Goal: Task Accomplishment & Management: Use online tool/utility

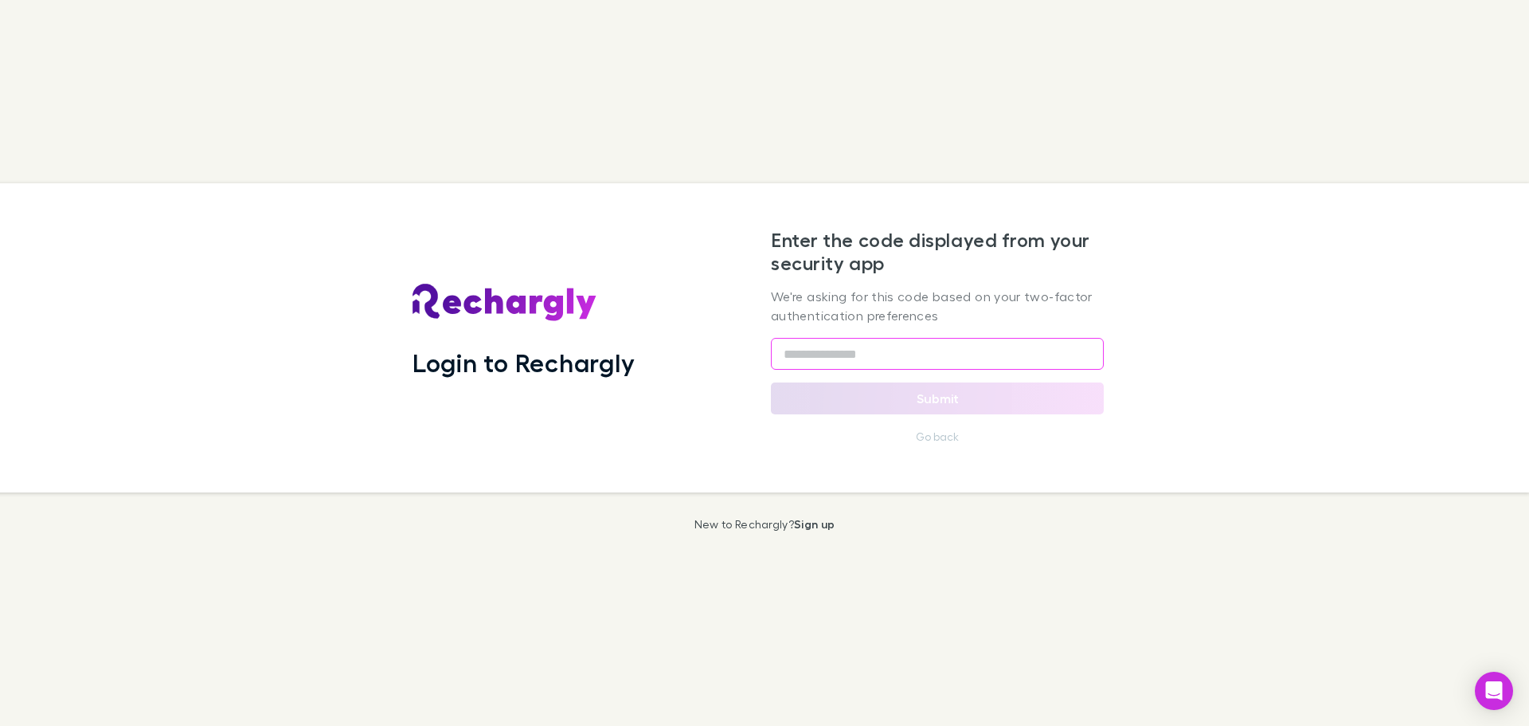
click at [867, 357] on input "text" at bounding box center [937, 354] width 333 height 32
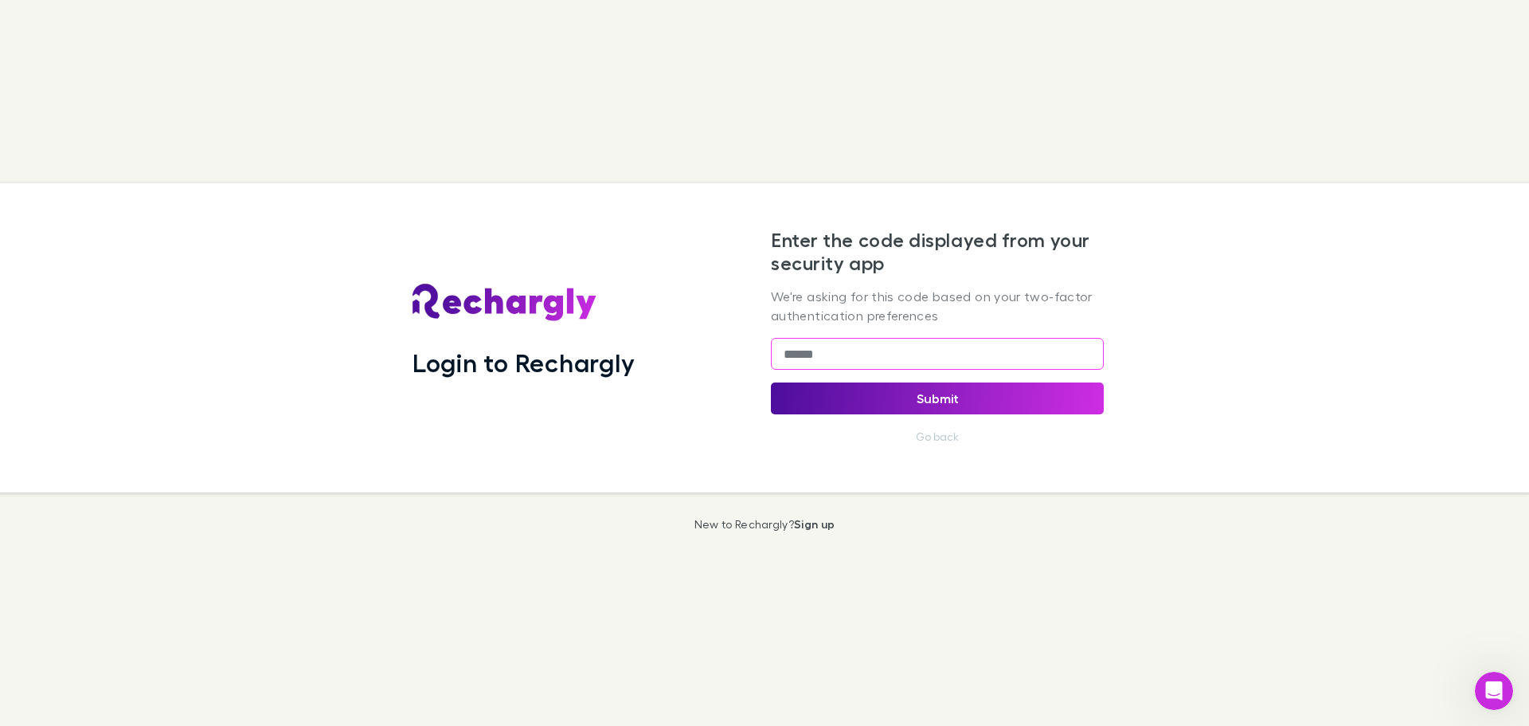
type input "******"
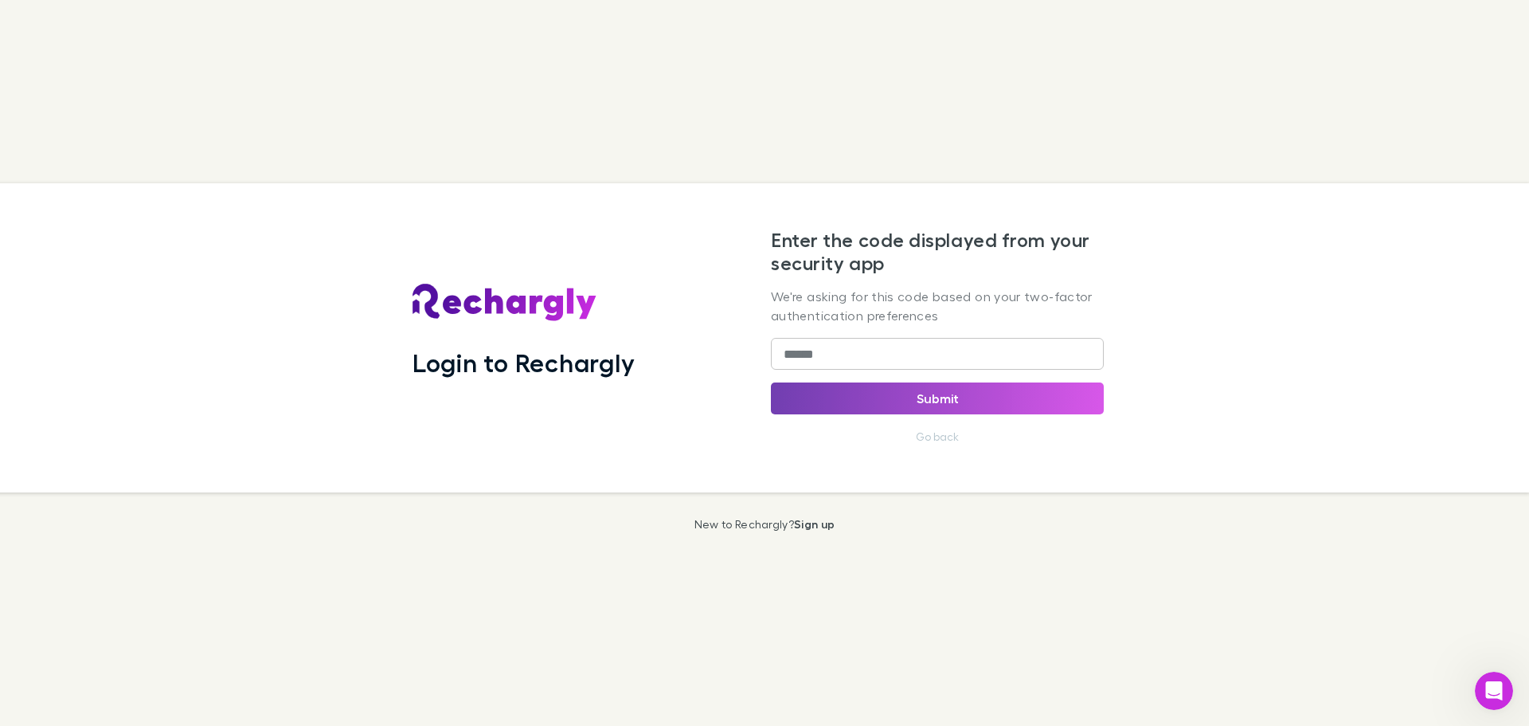
click at [935, 397] on button "Submit" at bounding box center [937, 398] width 333 height 32
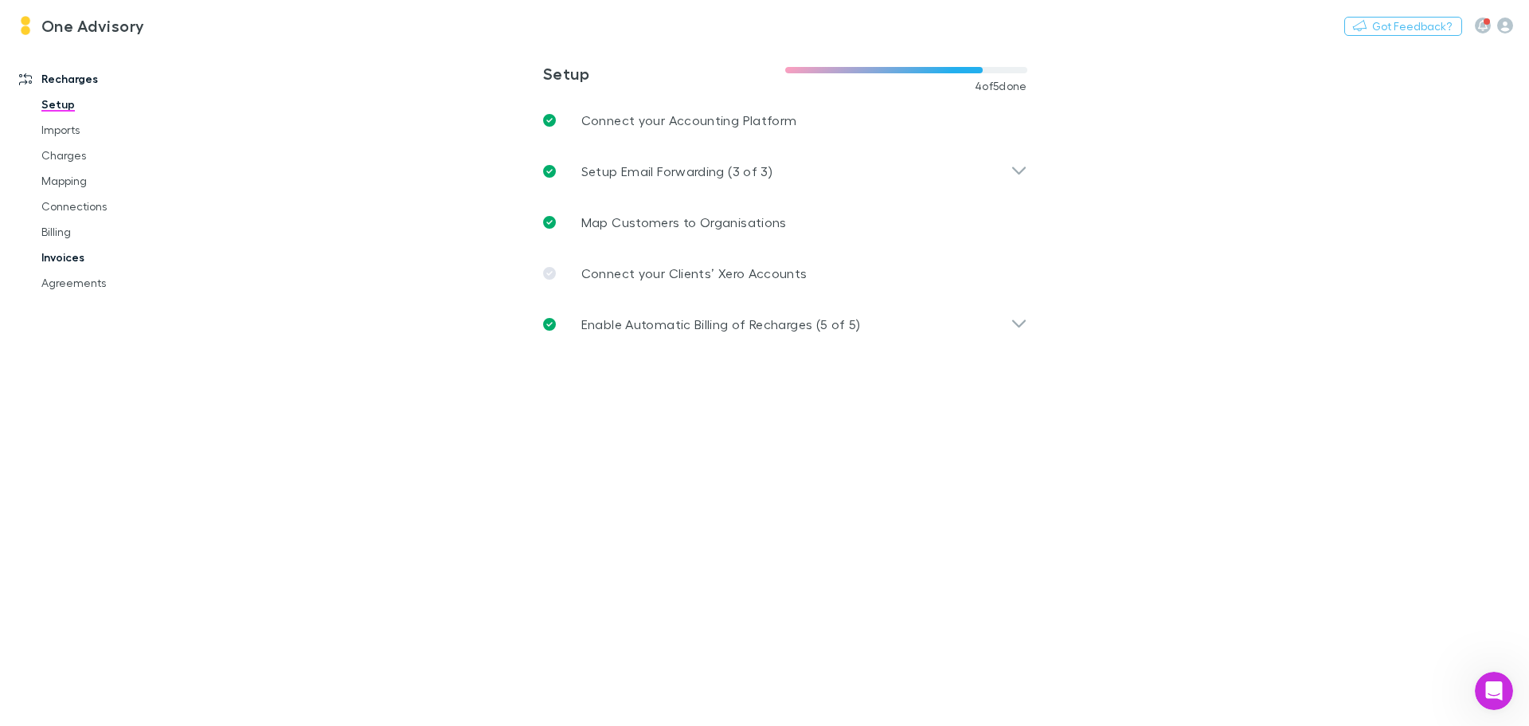
click at [80, 261] on link "Invoices" at bounding box center [120, 257] width 190 height 25
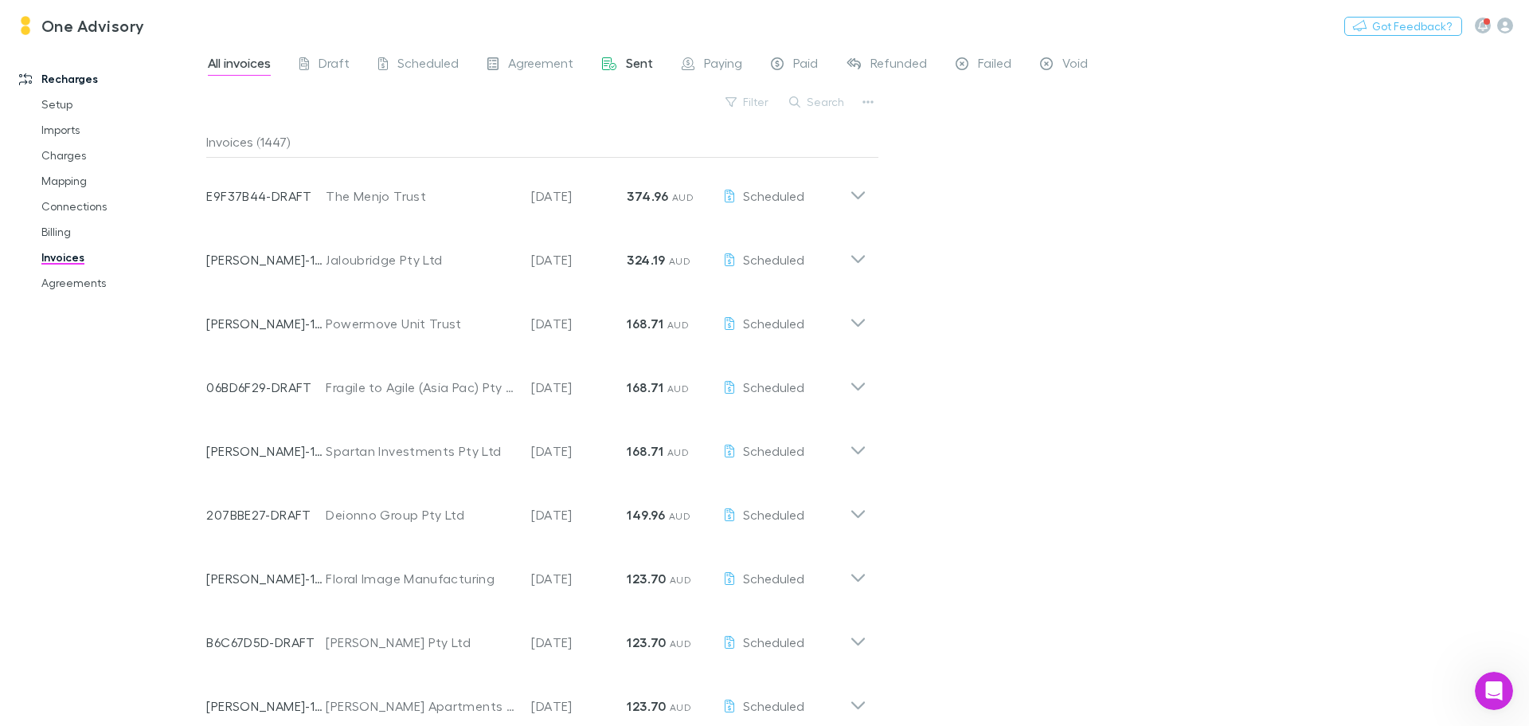
click at [641, 72] on span "Sent" at bounding box center [639, 65] width 27 height 21
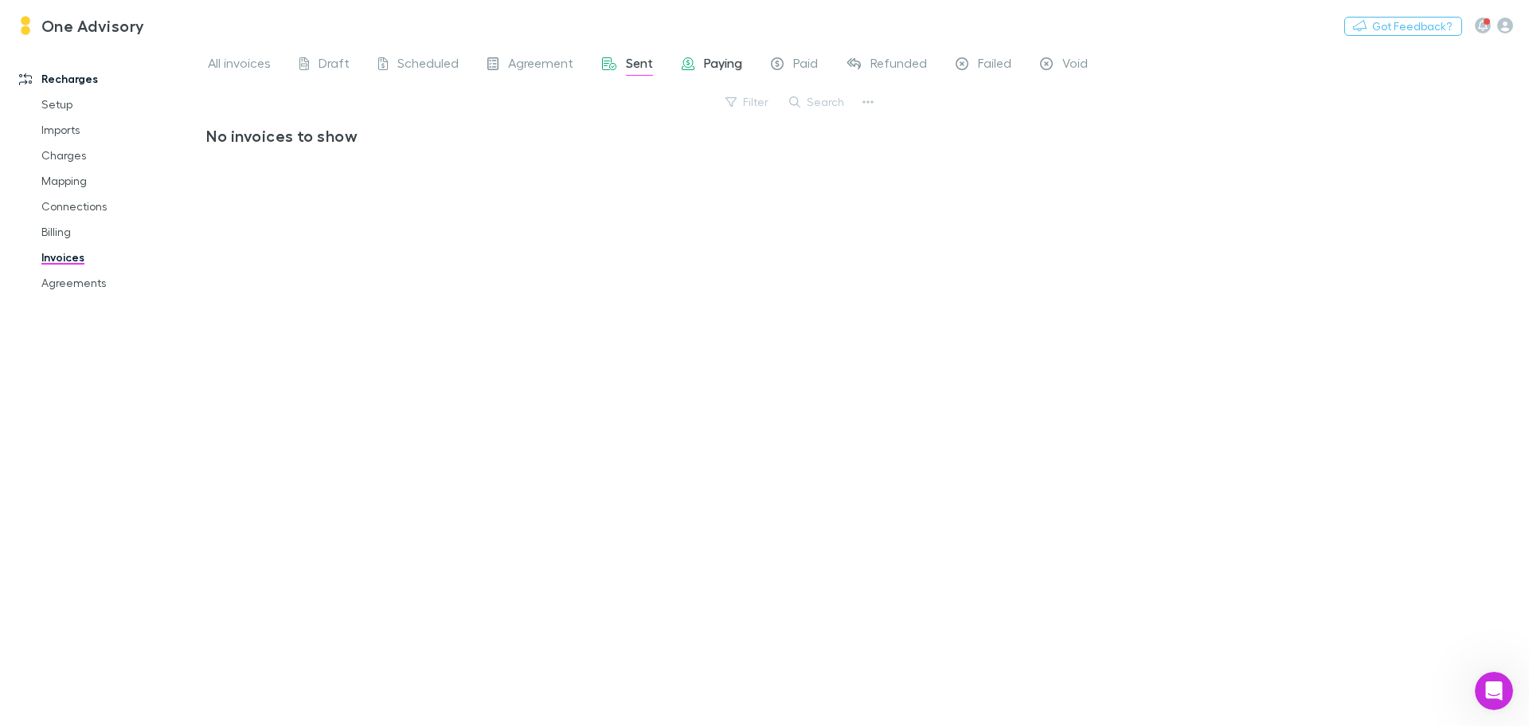
click at [719, 68] on span "Paying" at bounding box center [723, 65] width 38 height 21
click at [53, 235] on link "Billing" at bounding box center [120, 231] width 190 height 25
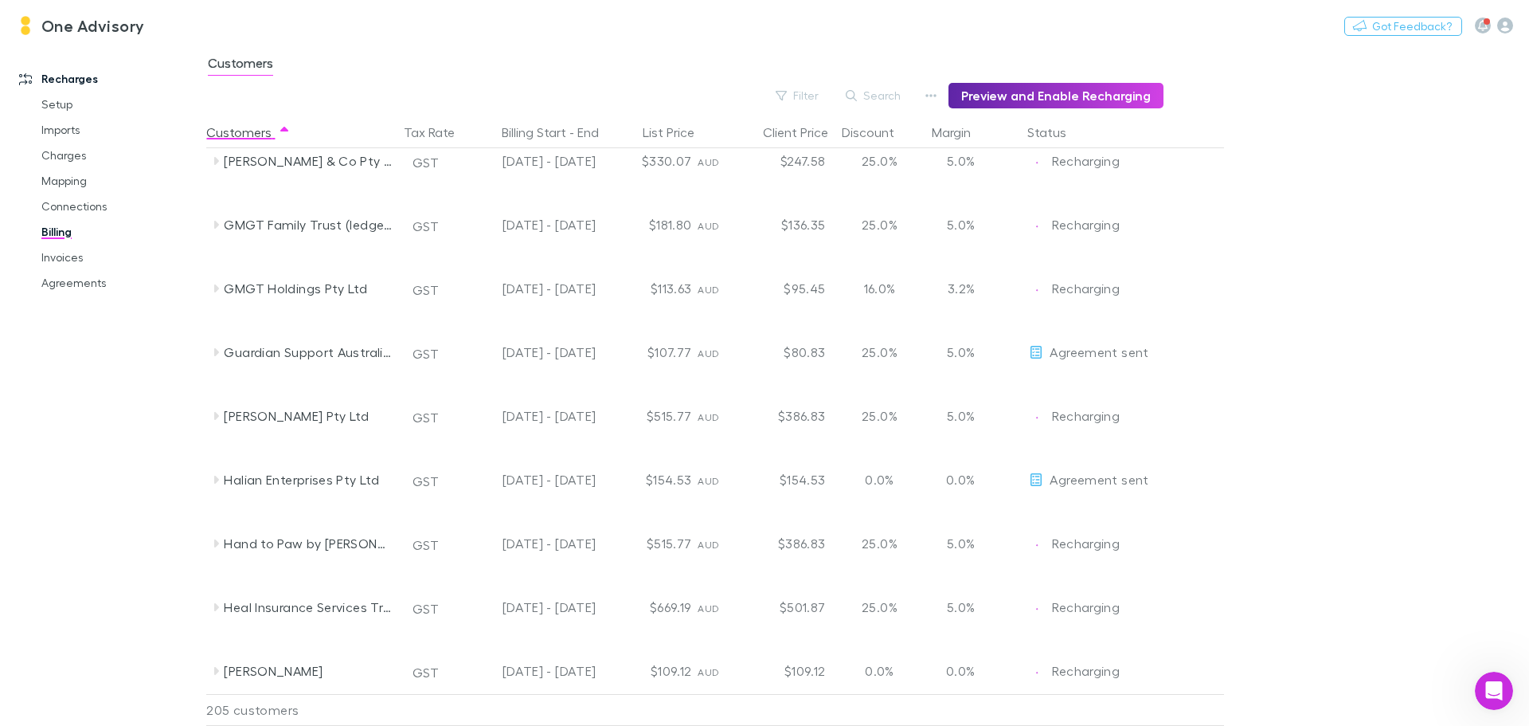
scroll to position [4552, 0]
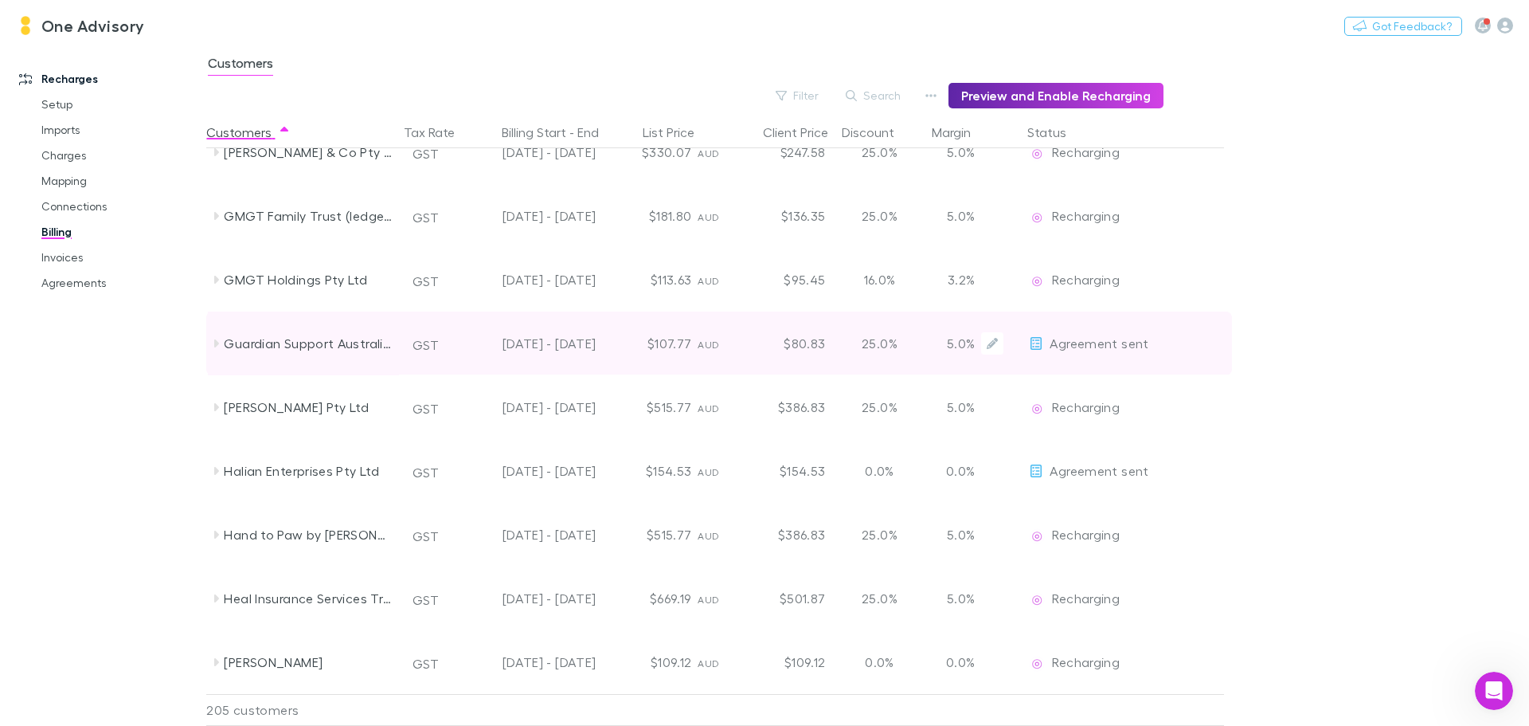
click at [217, 350] on div "Guardian Support Australia Pty Ltd" at bounding box center [303, 343] width 191 height 64
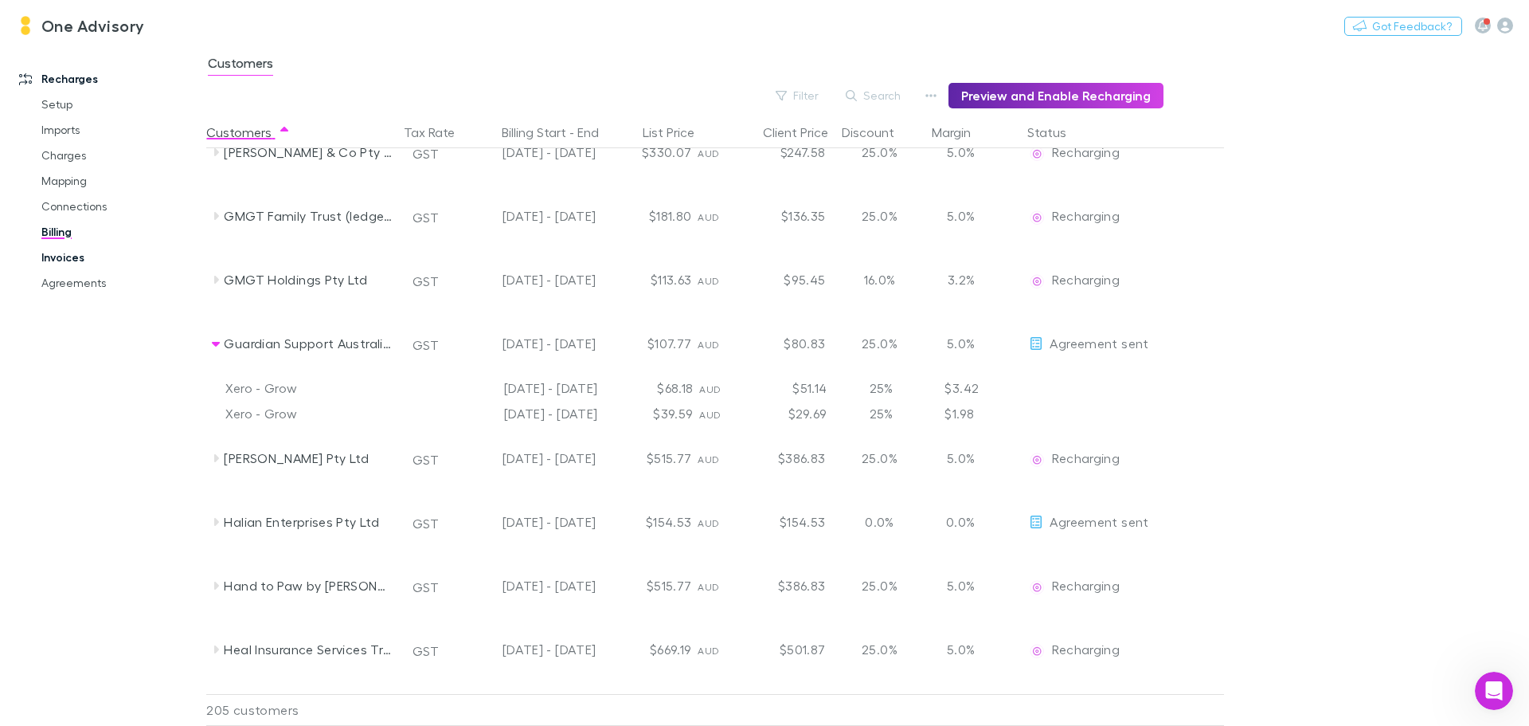
click at [76, 265] on link "Invoices" at bounding box center [120, 257] width 190 height 25
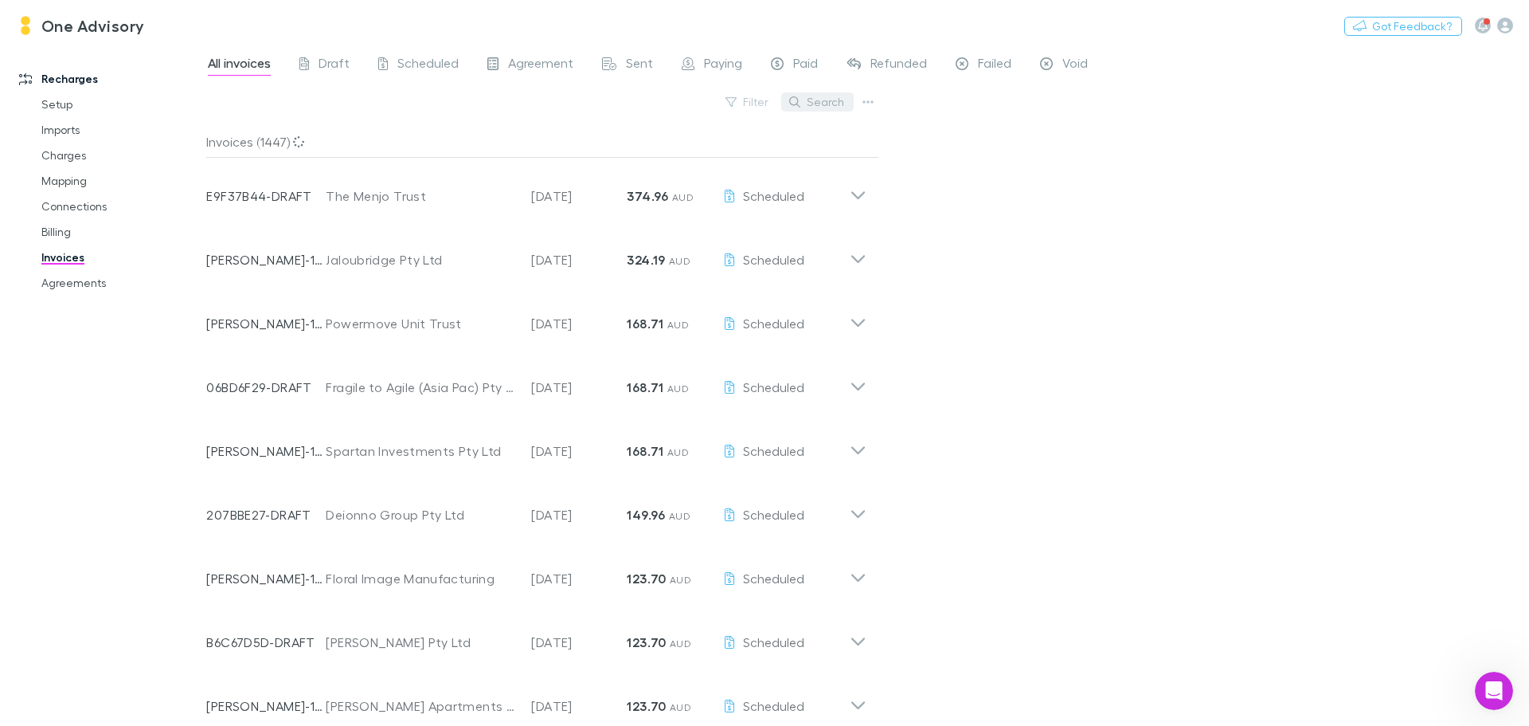
click at [819, 105] on button "Search" at bounding box center [817, 101] width 72 height 19
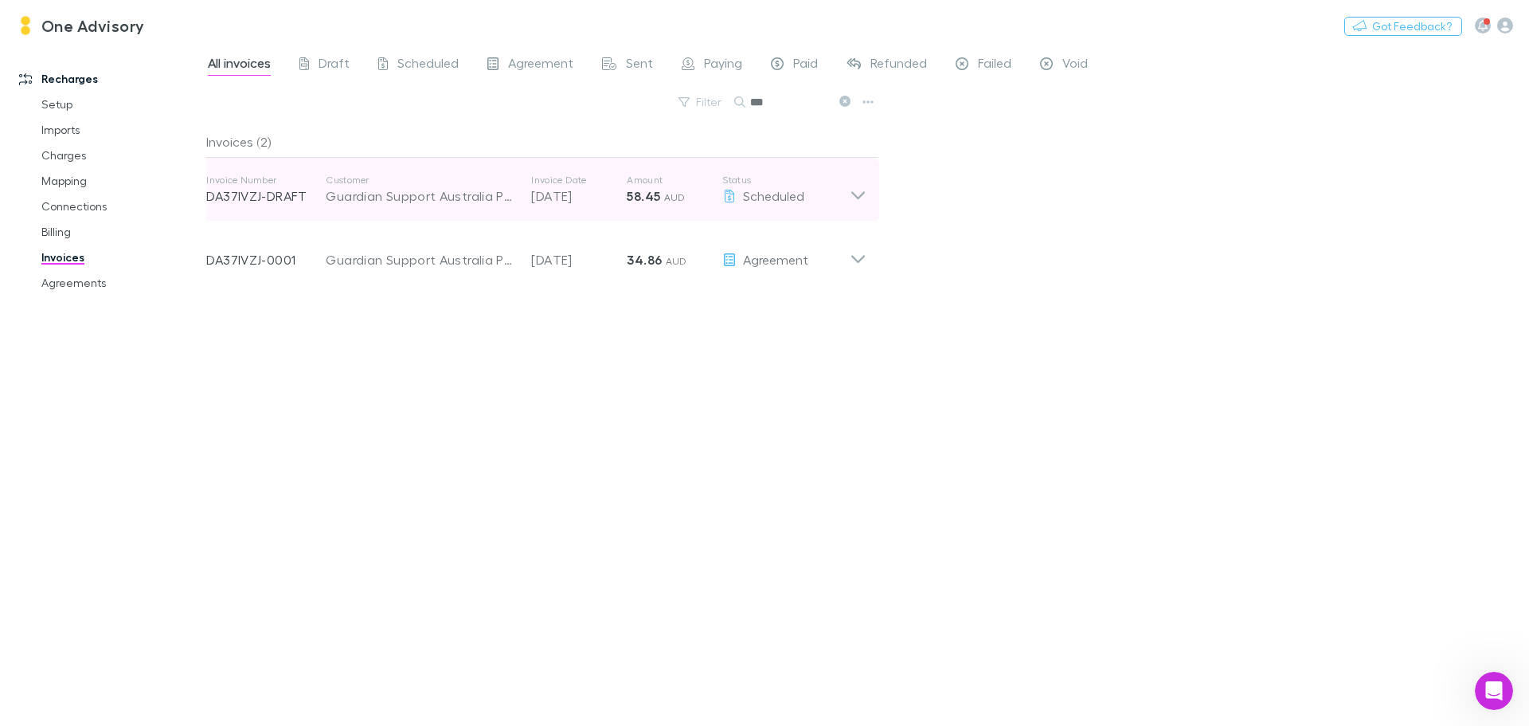
type input "***"
click at [865, 199] on icon at bounding box center [858, 190] width 17 height 32
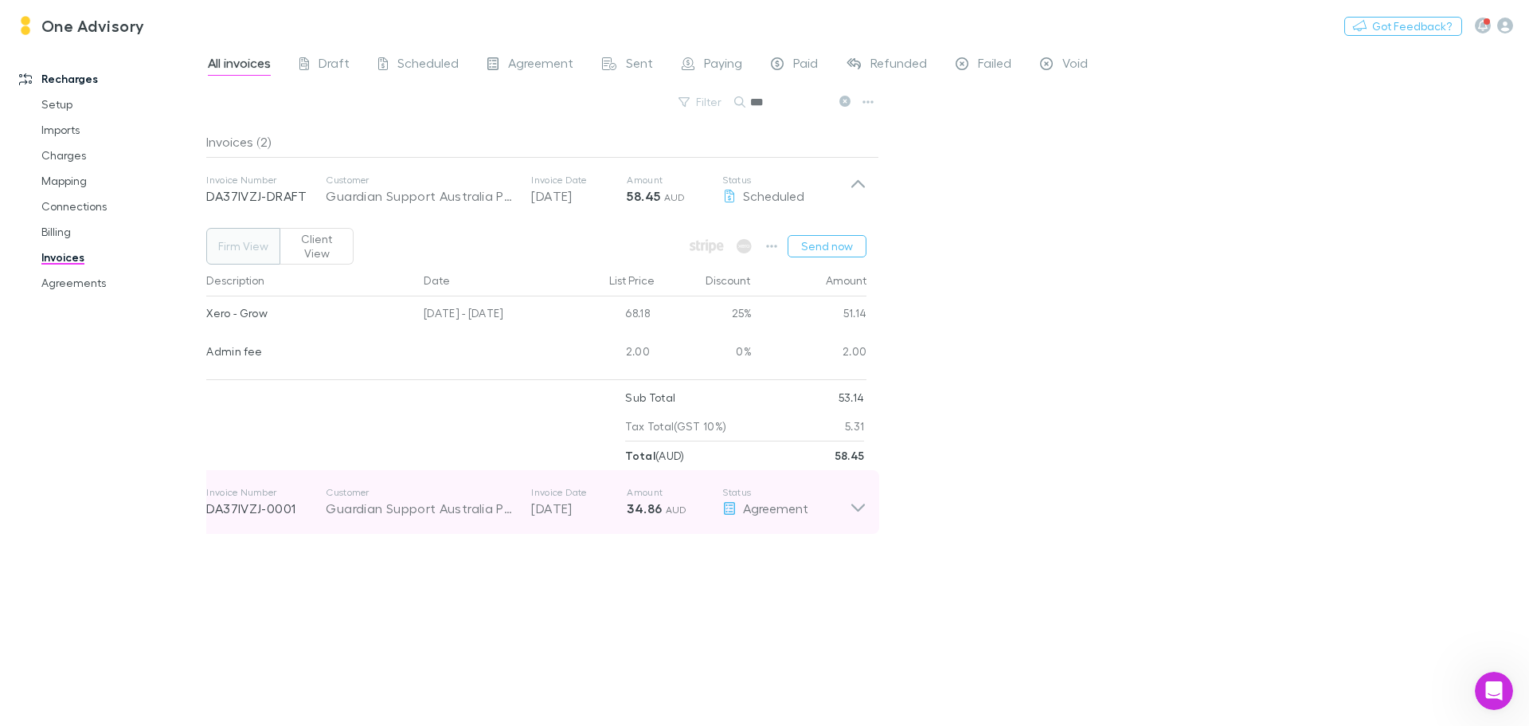
click at [856, 489] on icon at bounding box center [858, 502] width 17 height 32
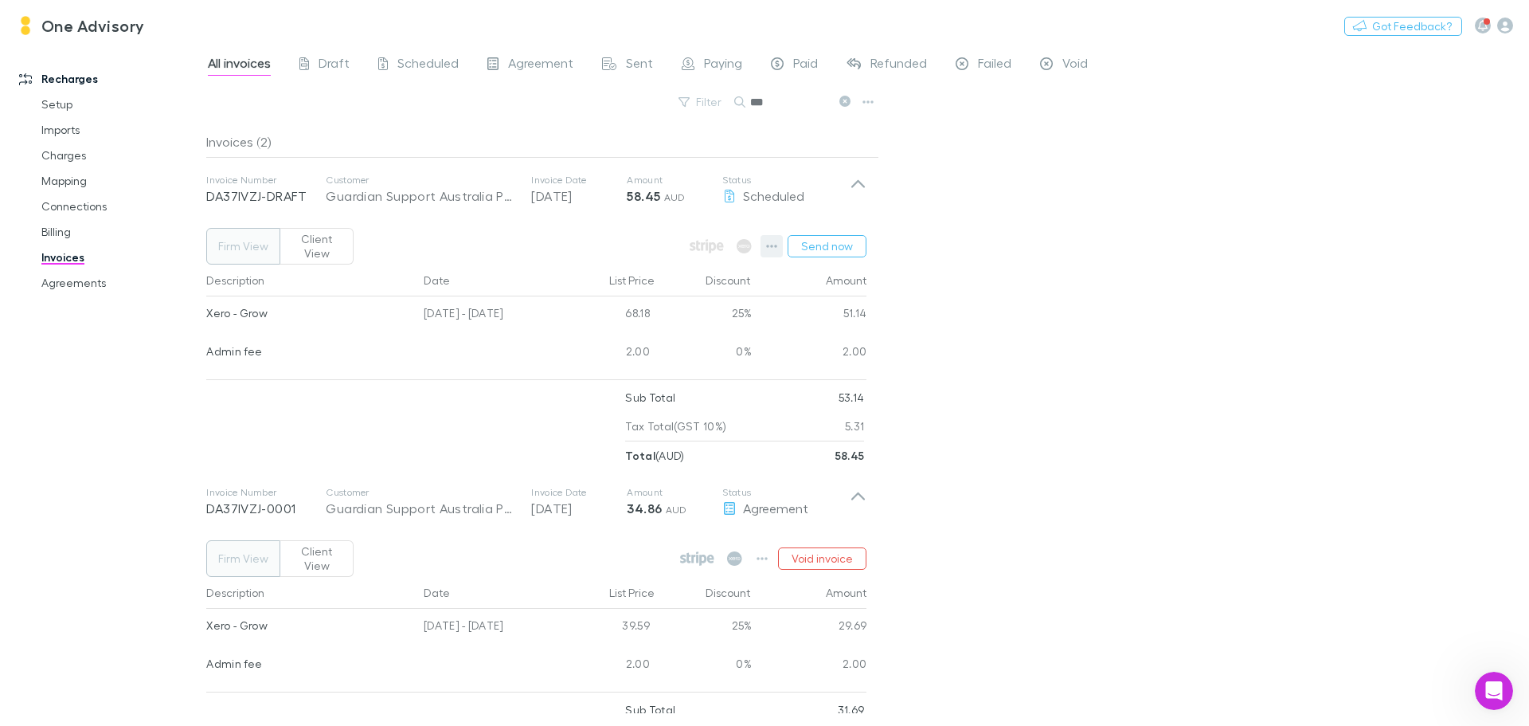
click at [767, 239] on button "button" at bounding box center [772, 246] width 22 height 22
click at [667, 404] on p "View charges" at bounding box center [675, 406] width 194 height 19
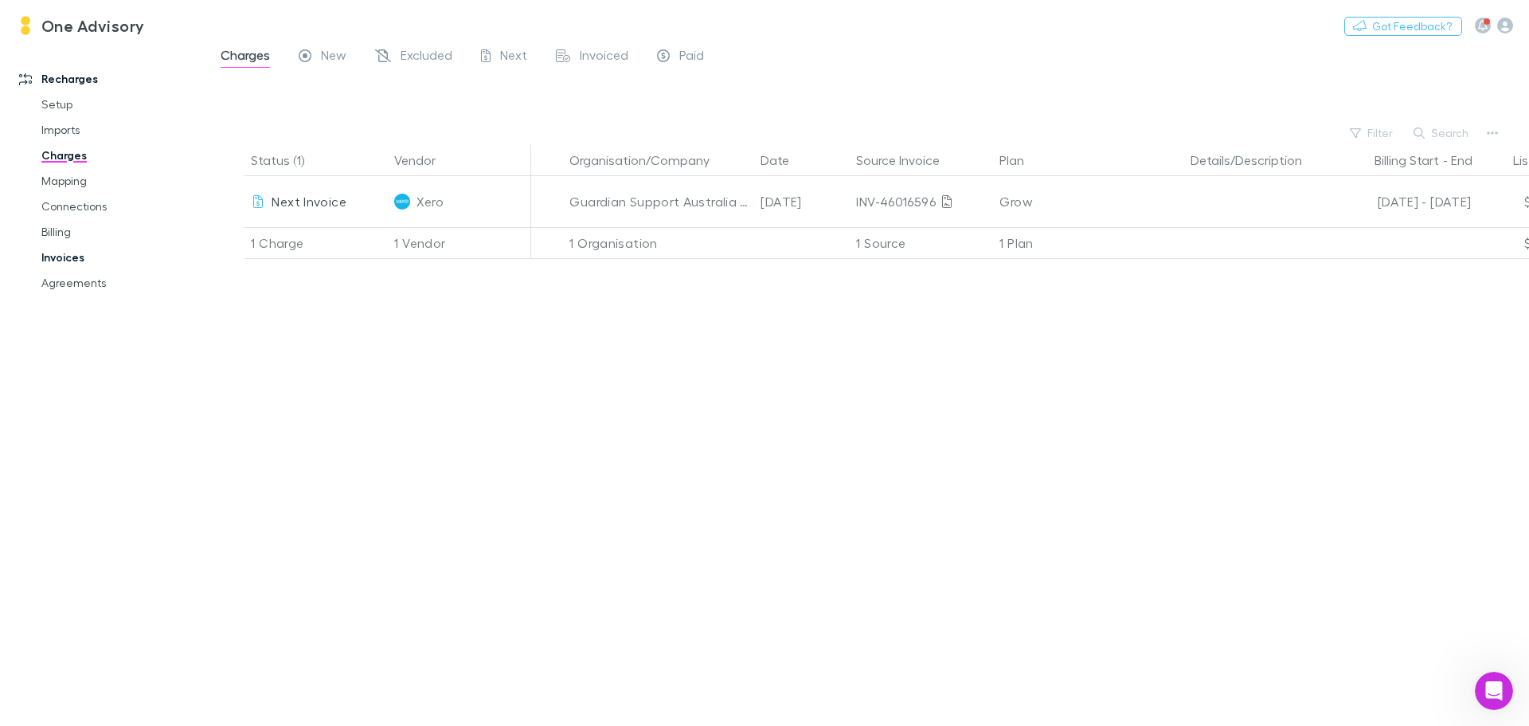
click at [67, 253] on link "Invoices" at bounding box center [120, 257] width 190 height 25
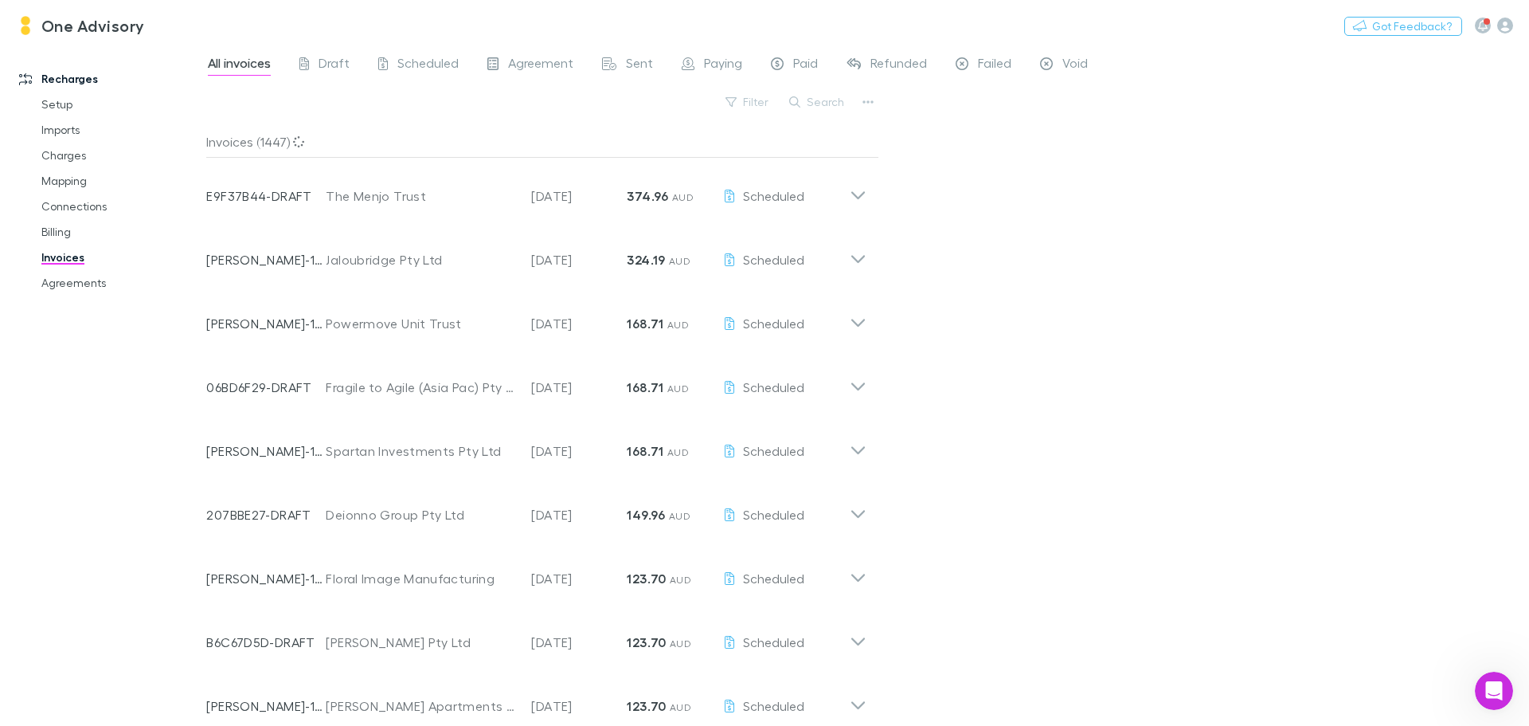
click at [824, 106] on button "Search" at bounding box center [817, 101] width 72 height 19
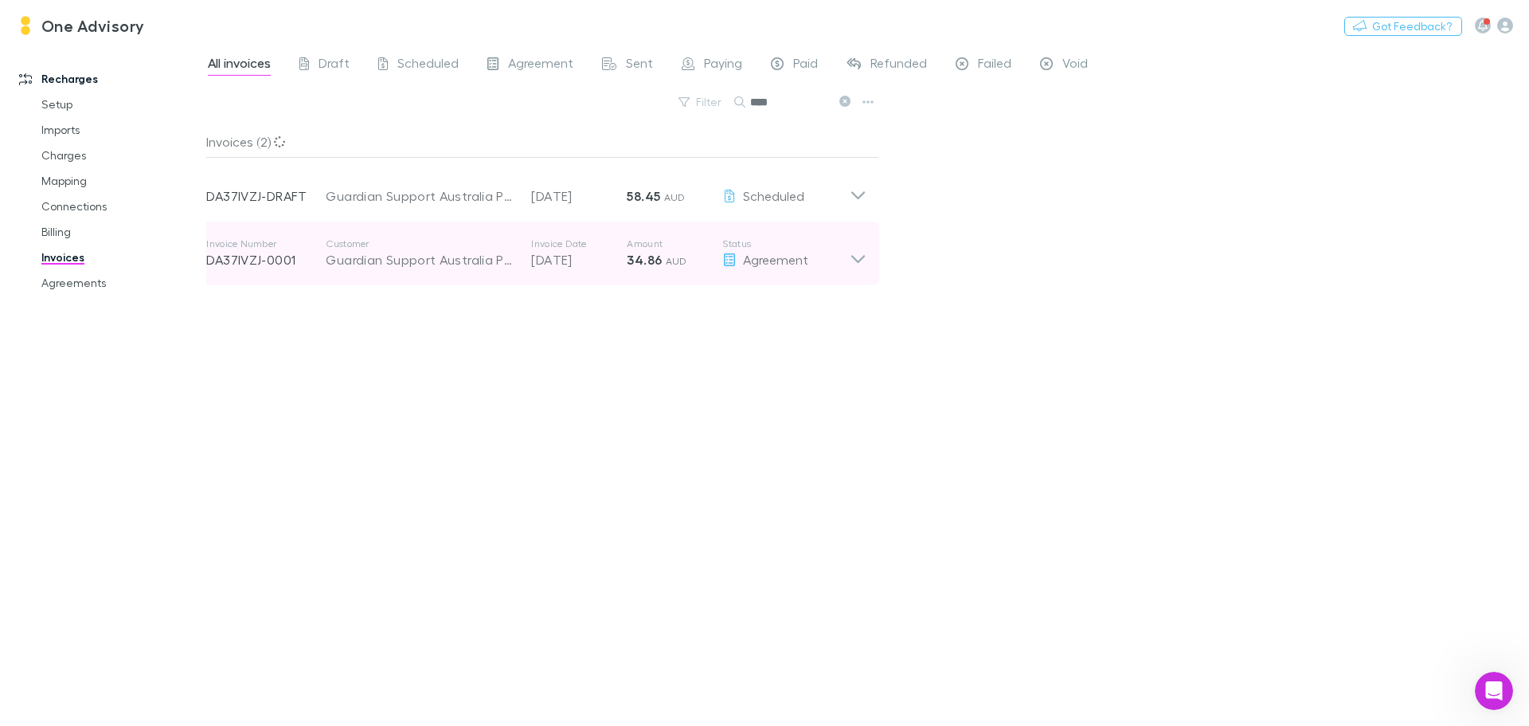
type input "****"
click at [861, 260] on icon at bounding box center [858, 259] width 14 height 8
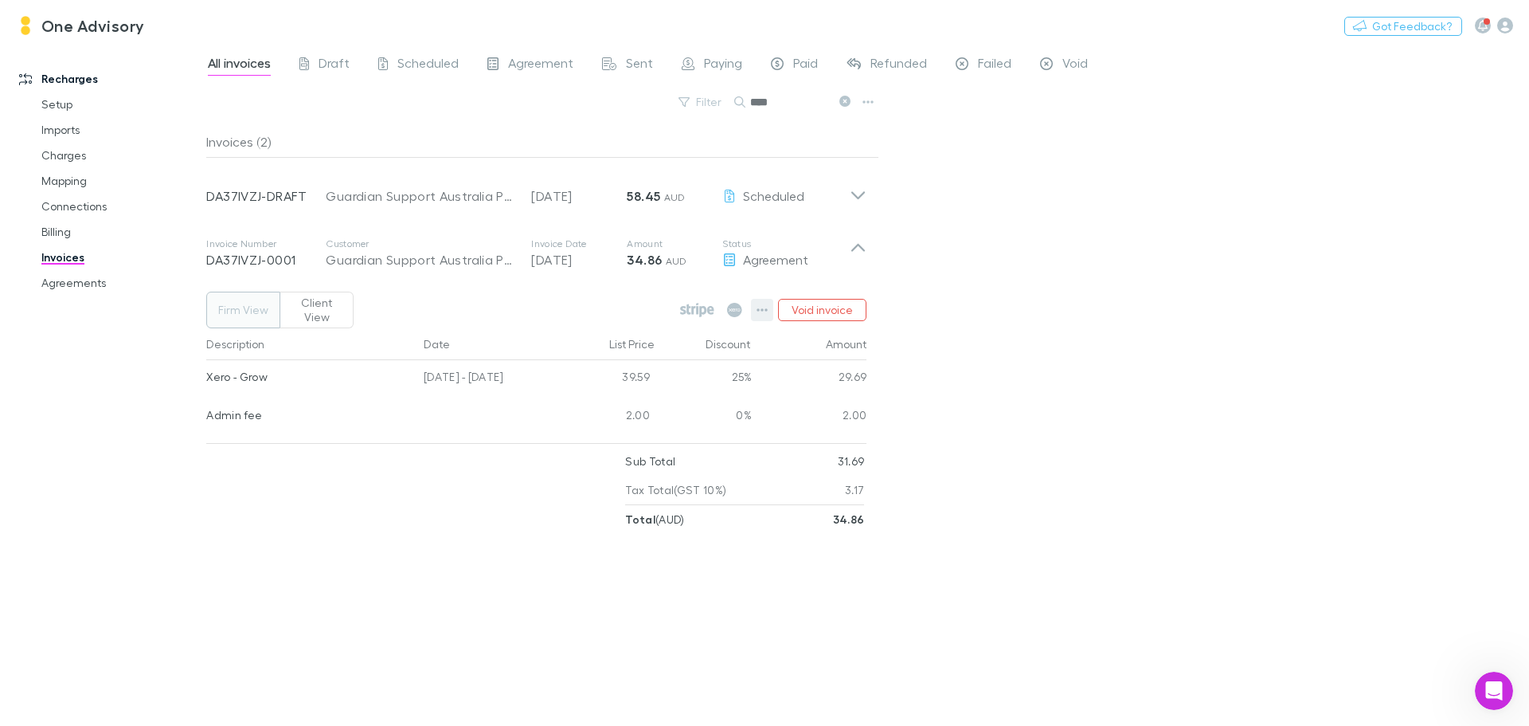
click at [764, 304] on icon "button" at bounding box center [762, 309] width 11 height 13
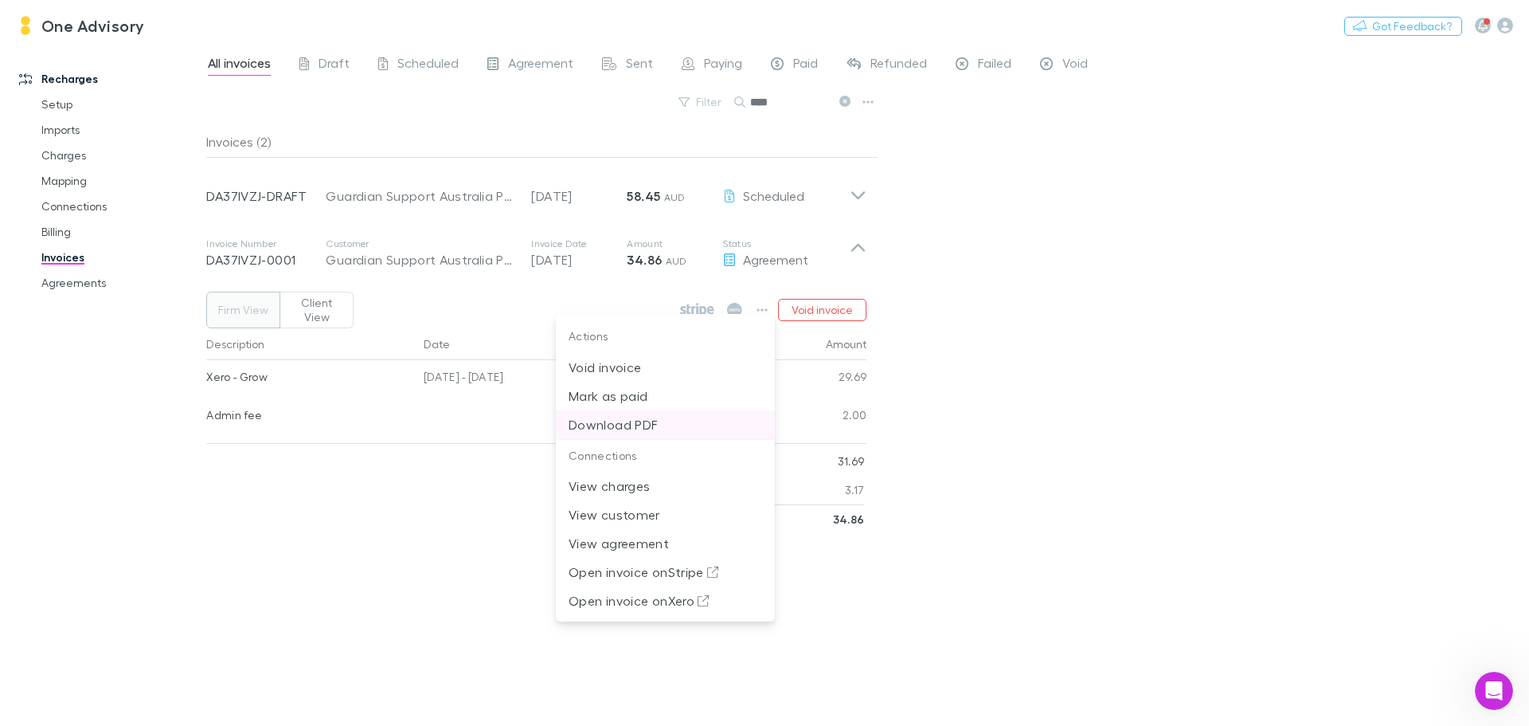
click at [675, 425] on p "Download PDF" at bounding box center [666, 424] width 194 height 19
